Goal: Task Accomplishment & Management: Use online tool/utility

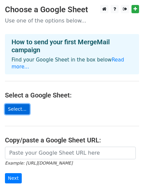
click at [13, 104] on link "Select..." at bounding box center [17, 109] width 25 height 10
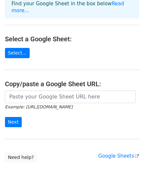
scroll to position [66, 0]
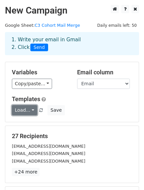
click at [25, 111] on link "Load..." at bounding box center [24, 110] width 25 height 10
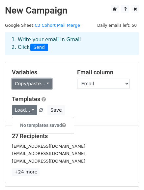
click at [40, 86] on link "Copy/paste..." at bounding box center [32, 84] width 40 height 10
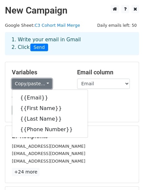
click at [40, 86] on link "Copy/paste..." at bounding box center [32, 84] width 40 height 10
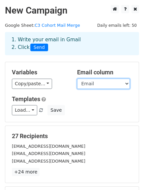
click at [86, 82] on select "Email First Name Last Name Phone Number" at bounding box center [103, 84] width 53 height 10
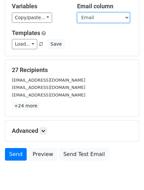
scroll to position [91, 0]
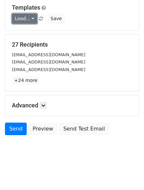
click at [29, 20] on link "Load..." at bounding box center [24, 19] width 25 height 10
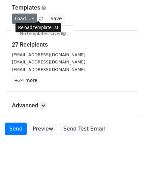
click at [39, 18] on span at bounding box center [41, 19] width 4 height 4
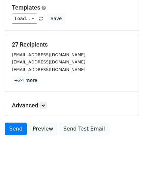
click at [40, 103] on h5 "Advanced" at bounding box center [72, 105] width 120 height 7
click at [44, 103] on icon at bounding box center [43, 105] width 4 height 4
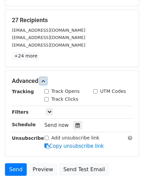
scroll to position [124, 0]
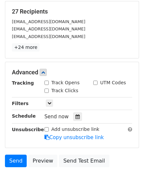
click at [47, 81] on input "Track Opens" at bounding box center [47, 82] width 4 height 4
checkbox input "true"
click at [47, 90] on input "Track Clicks" at bounding box center [47, 90] width 4 height 4
checkbox input "true"
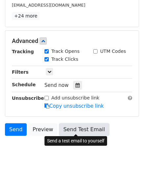
click at [69, 130] on link "Send Test Email" at bounding box center [84, 129] width 50 height 13
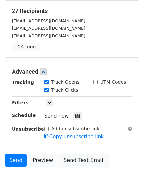
scroll to position [57, 0]
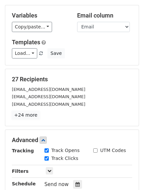
click at [24, 116] on link "+24 more" at bounding box center [26, 115] width 28 height 8
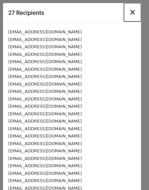
click at [131, 15] on button "×" at bounding box center [132, 12] width 17 height 18
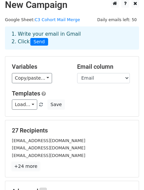
scroll to position [0, 0]
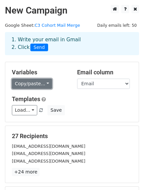
click at [40, 84] on link "Copy/paste..." at bounding box center [32, 84] width 40 height 10
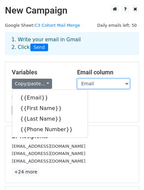
click at [88, 81] on select "Email First Name Last Name Phone Number" at bounding box center [103, 84] width 53 height 10
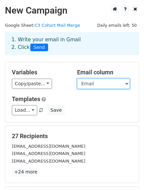
click at [88, 81] on select "Email First Name Last Name Phone Number" at bounding box center [103, 84] width 53 height 10
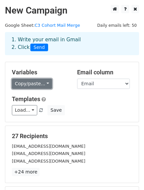
click at [27, 86] on link "Copy/paste..." at bounding box center [32, 84] width 40 height 10
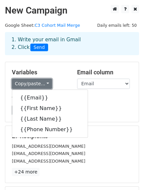
click at [27, 86] on link "Copy/paste..." at bounding box center [32, 84] width 40 height 10
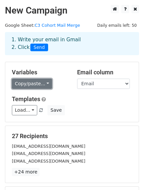
click at [32, 84] on link "Copy/paste..." at bounding box center [32, 84] width 40 height 10
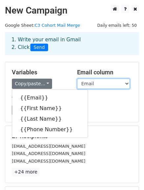
click at [90, 83] on select "Email First Name Last Name Phone Number" at bounding box center [103, 84] width 53 height 10
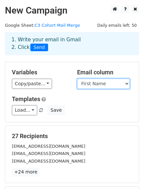
click at [77, 79] on select "Email First Name Last Name Phone Number" at bounding box center [103, 84] width 53 height 10
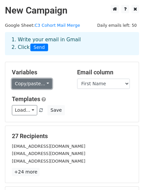
click at [23, 86] on link "Copy/paste..." at bounding box center [32, 84] width 40 height 10
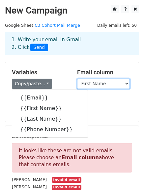
click at [98, 80] on select "Email First Name Last Name Phone Number" at bounding box center [103, 84] width 53 height 10
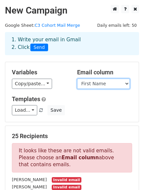
select select "Email"
click at [77, 79] on select "Email First Name Last Name Phone Number" at bounding box center [103, 84] width 53 height 10
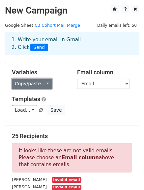
click at [25, 88] on link "Copy/paste..." at bounding box center [32, 84] width 40 height 10
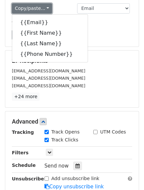
scroll to position [33, 0]
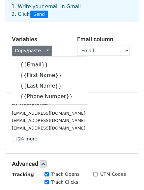
click at [89, 70] on div "Templates Load... No templates saved Save" at bounding box center [72, 72] width 130 height 20
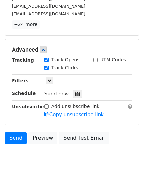
scroll to position [156, 0]
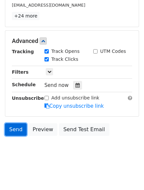
click at [16, 128] on link "Send" at bounding box center [16, 129] width 22 height 13
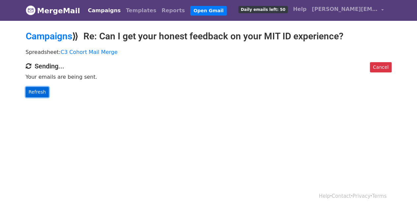
click at [38, 93] on link "Refresh" at bounding box center [37, 92] width 23 height 10
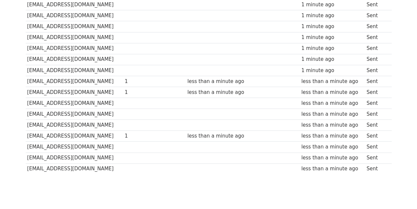
scroll to position [251, 0]
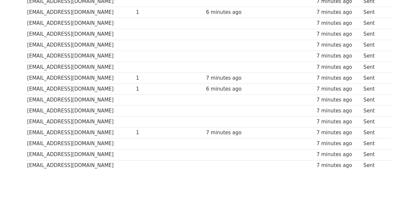
scroll to position [251, 0]
